Goal: Task Accomplishment & Management: Use online tool/utility

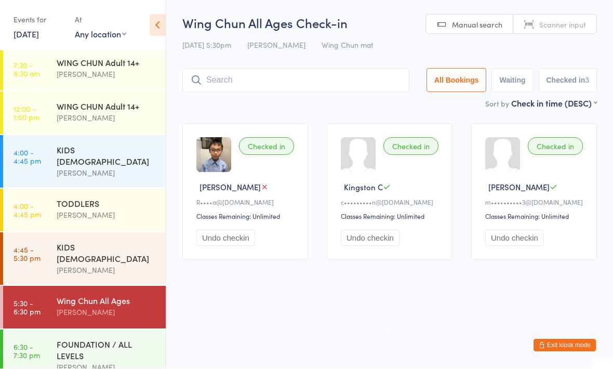
scroll to position [55, 0]
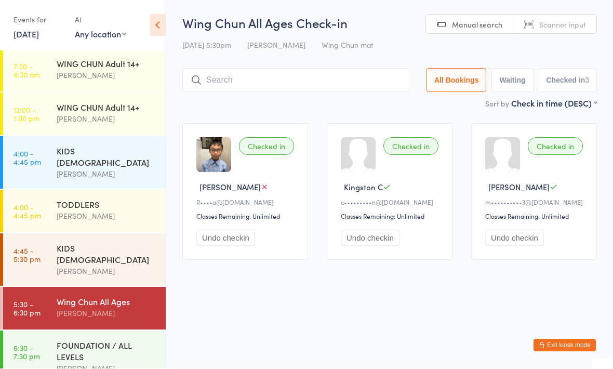
click at [115, 340] on div "FOUNDATION / ALL LEVELS" at bounding box center [107, 351] width 100 height 23
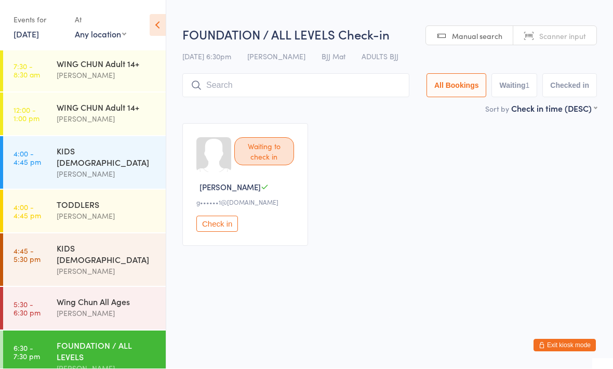
click at [337, 82] on input "search" at bounding box center [295, 86] width 227 height 24
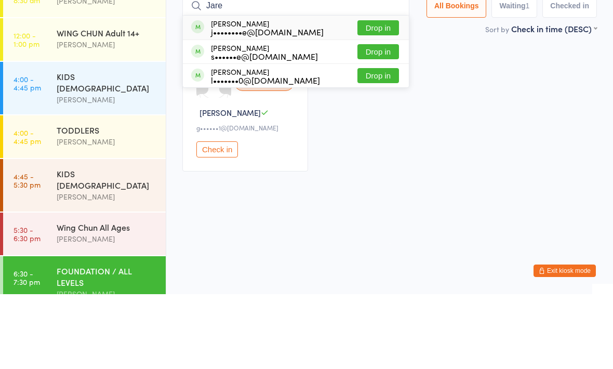
type input "Jare"
click at [381, 95] on button "Drop in" at bounding box center [379, 102] width 42 height 15
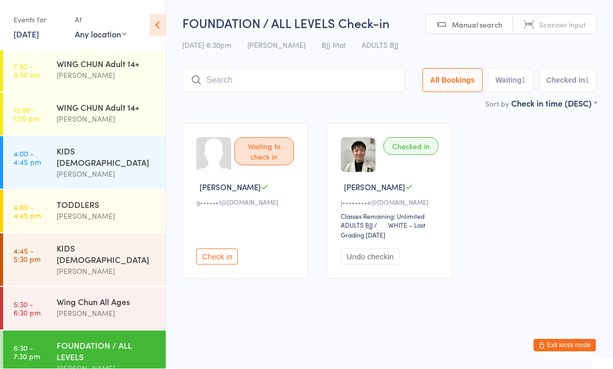
click at [59, 261] on div "KIDS [DEMOGRAPHIC_DATA] [PERSON_NAME]" at bounding box center [111, 260] width 109 height 52
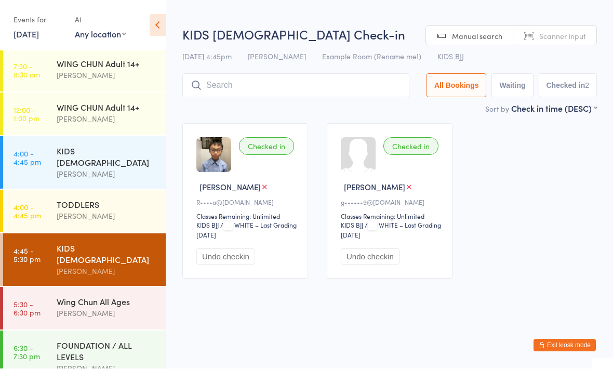
click at [213, 83] on input "search" at bounding box center [295, 86] width 227 height 24
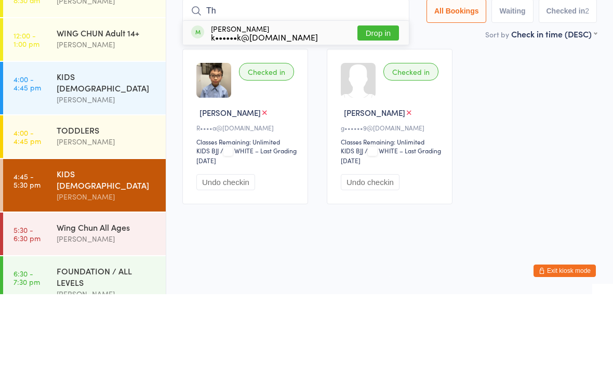
type input "Th"
click at [229, 99] on div "[PERSON_NAME] k••••••k@[DOMAIN_NAME]" at bounding box center [264, 107] width 107 height 17
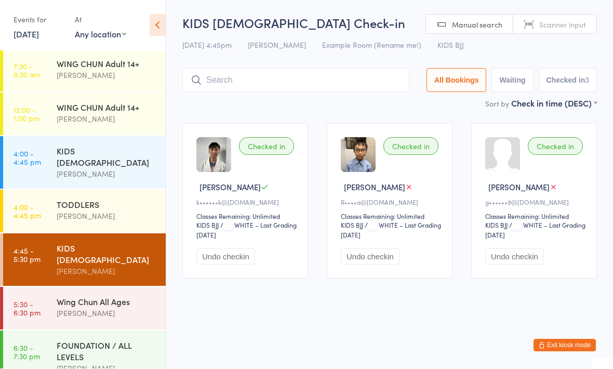
click at [132, 344] on div "FOUNDATION / ALL LEVELS" at bounding box center [107, 351] width 100 height 23
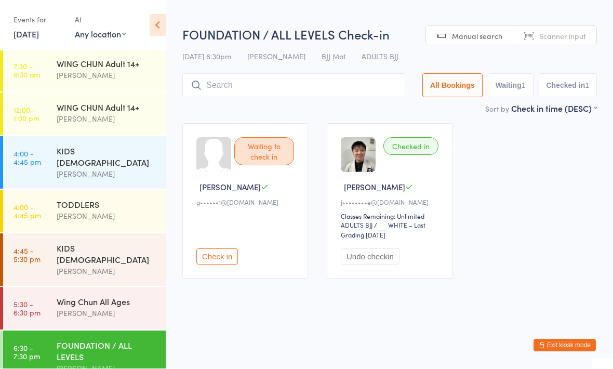
click at [23, 300] on time "5:30 - 6:30 pm" at bounding box center [27, 308] width 27 height 17
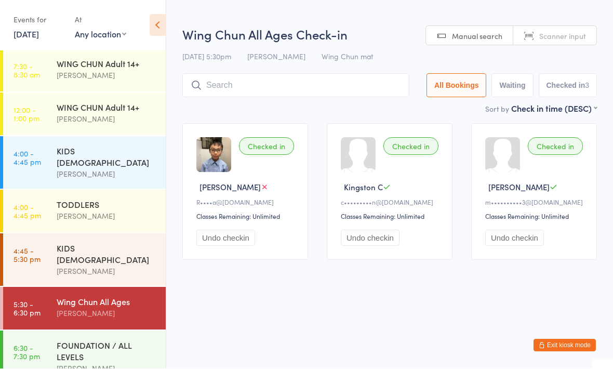
click at [260, 93] on input "search" at bounding box center [295, 86] width 227 height 24
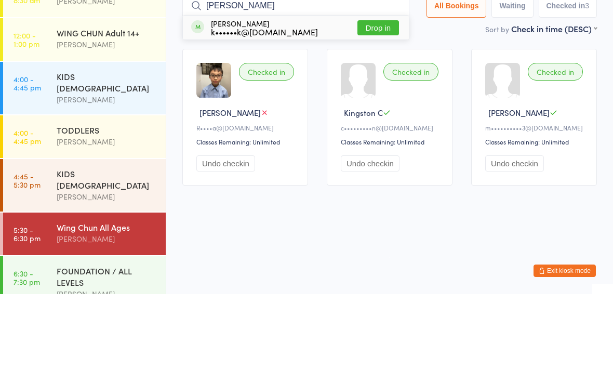
type input "[PERSON_NAME]"
click at [236, 102] on div "k••••••k@[DOMAIN_NAME]" at bounding box center [264, 106] width 107 height 8
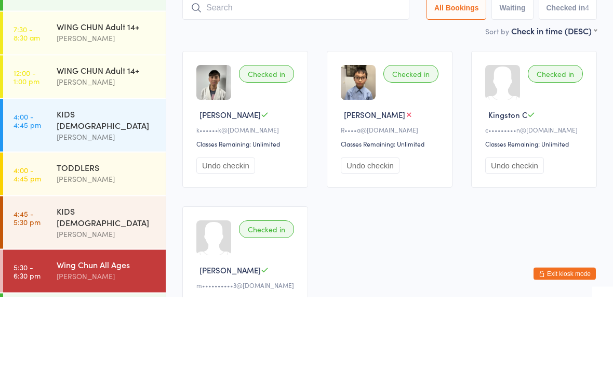
scroll to position [72, 0]
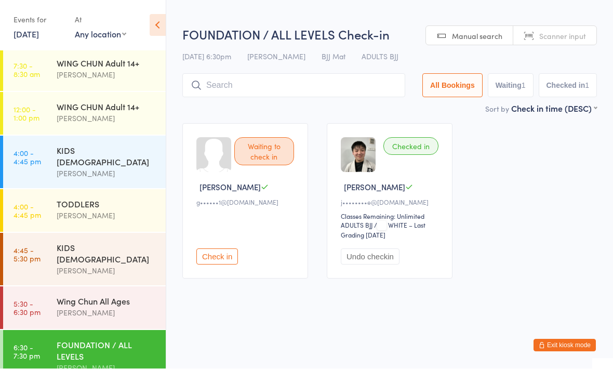
scroll to position [55, 0]
